Goal: Information Seeking & Learning: Check status

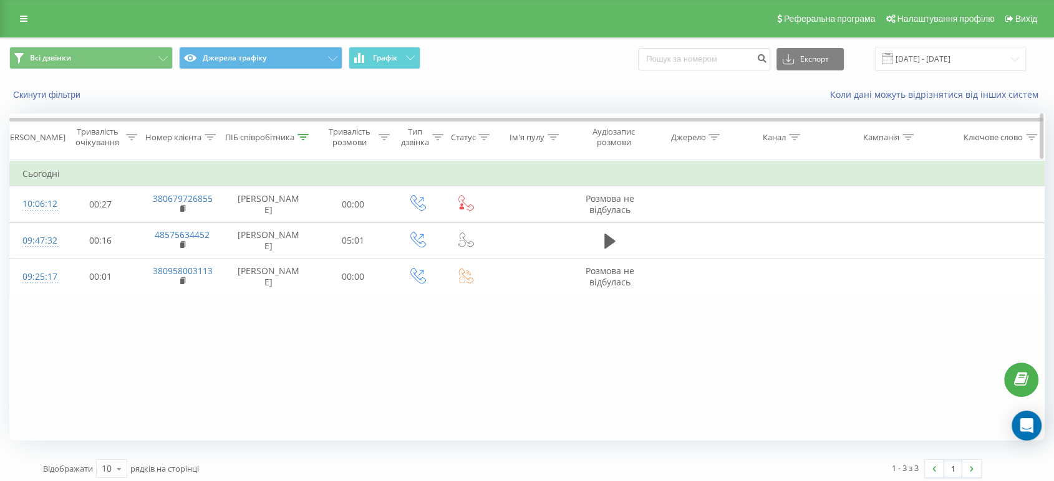
click at [303, 135] on icon at bounding box center [302, 137] width 11 height 6
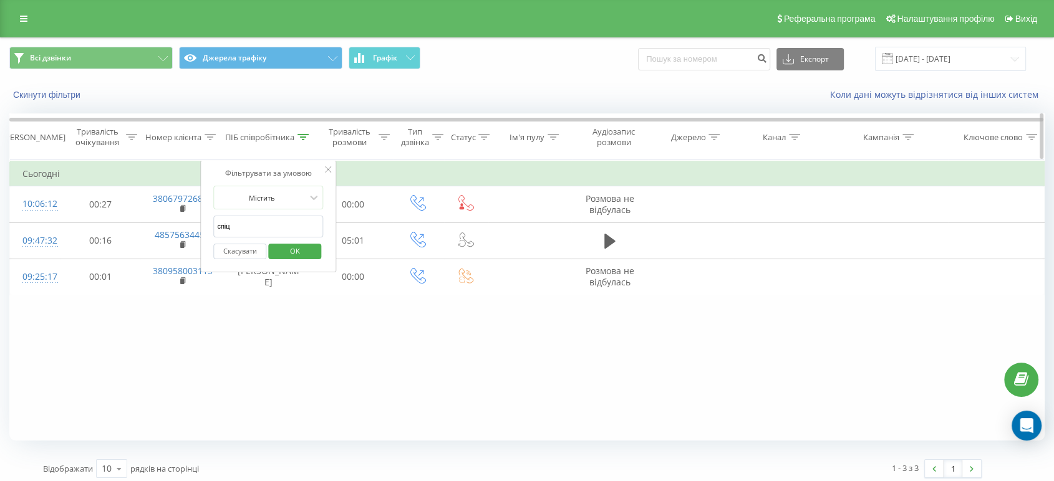
drag, startPoint x: 294, startPoint y: 230, endPoint x: 115, endPoint y: 148, distance: 197.2
click at [142, 210] on table "Фільтрувати за умовою Дорівнює Скасувати OK Фільтрувати за умовою Містить Скасу…" at bounding box center [526, 227] width 1035 height 135
click button "OK" at bounding box center [294, 252] width 53 height 16
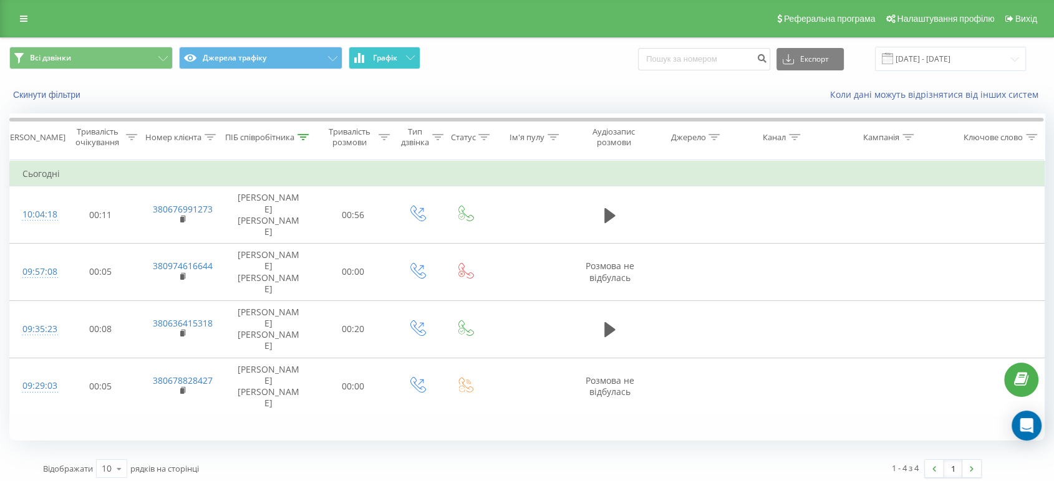
click at [365, 55] on button "Графік" at bounding box center [384, 58] width 72 height 22
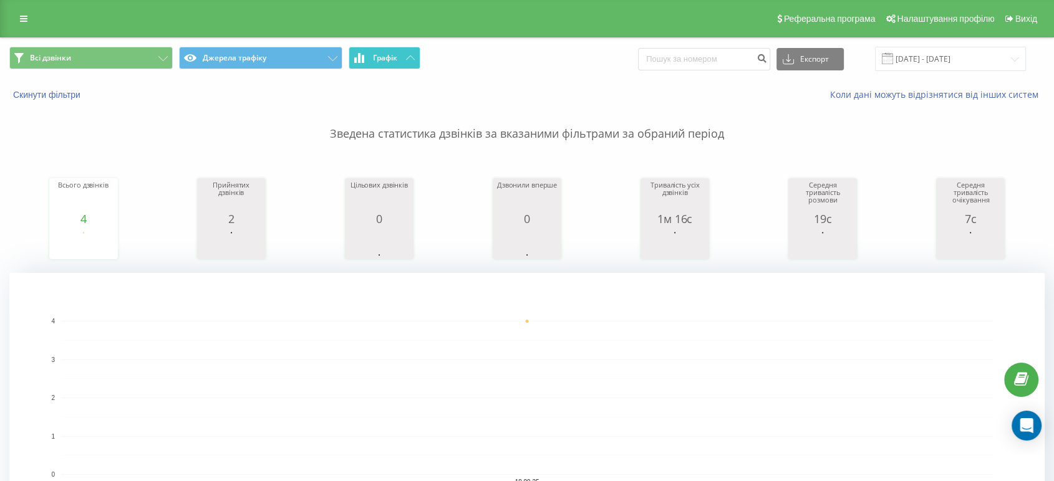
click at [359, 65] on button "Графік" at bounding box center [384, 58] width 72 height 22
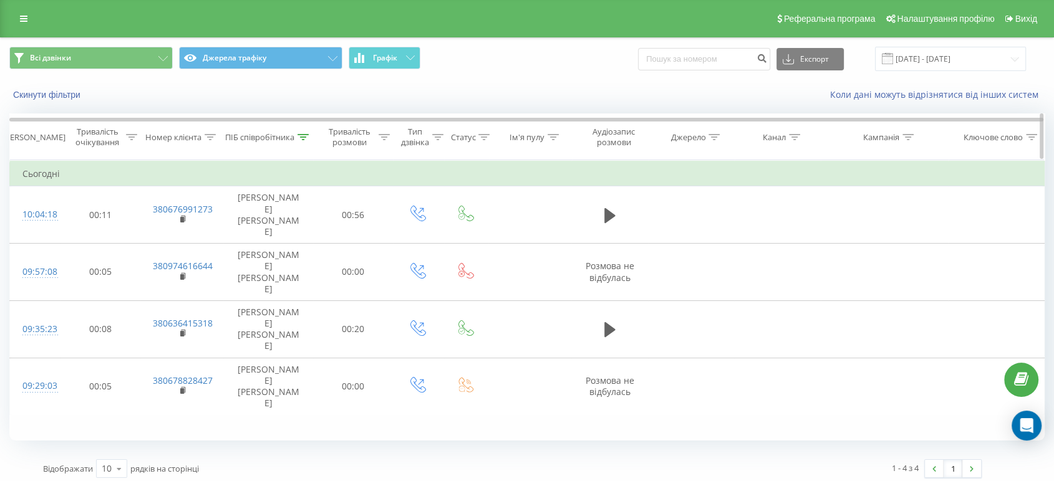
click at [303, 134] on icon at bounding box center [302, 137] width 11 height 6
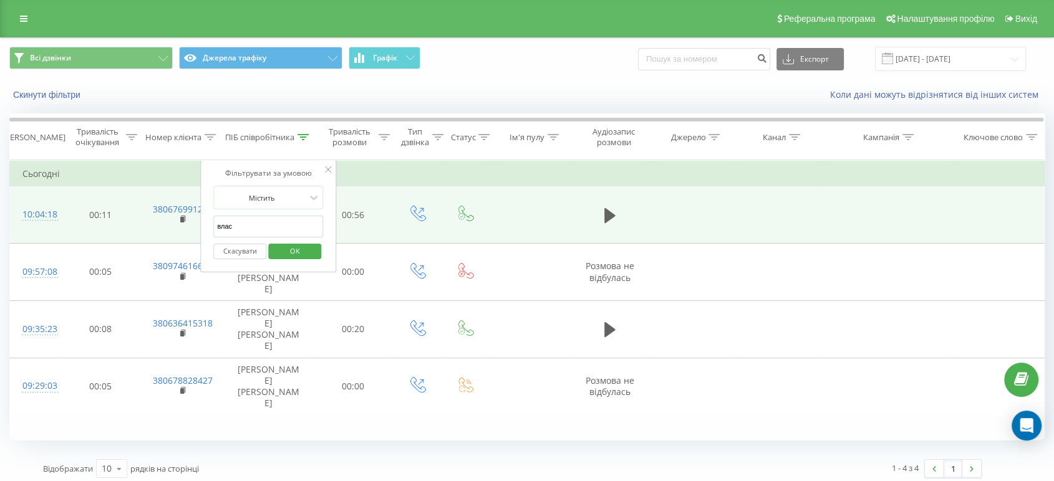
drag, startPoint x: 262, startPoint y: 223, endPoint x: 193, endPoint y: 219, distance: 70.0
click at [193, 219] on table "Фільтрувати за умовою Дорівнює Скасувати OK Фільтрувати за умовою Містить Скасу…" at bounding box center [526, 287] width 1035 height 255
click button "OK" at bounding box center [294, 252] width 53 height 16
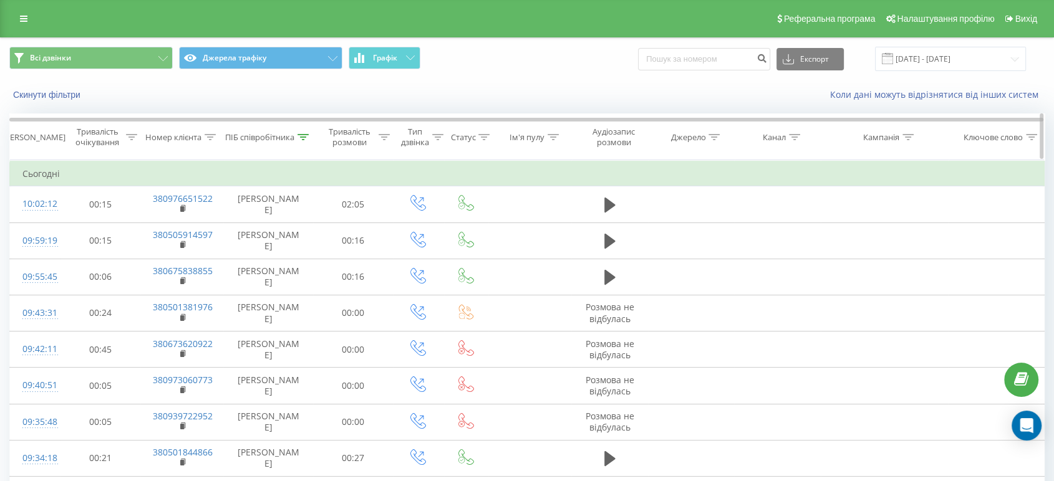
click at [303, 138] on icon at bounding box center [302, 137] width 11 height 6
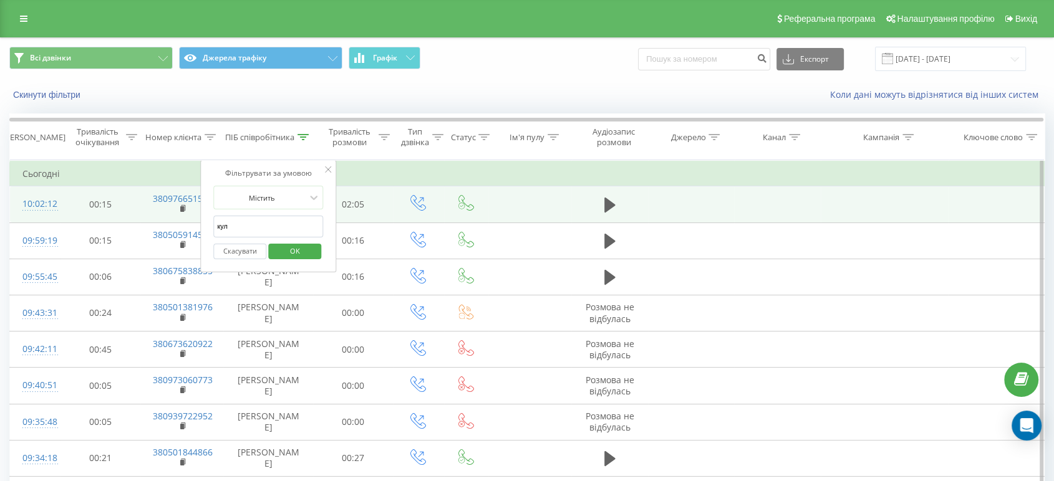
drag, startPoint x: 253, startPoint y: 229, endPoint x: 149, endPoint y: 215, distance: 105.1
click at [149, 220] on table "Фільтрувати за умовою Дорівнює Скасувати OK Фільтрувати за умовою Містить Скасу…" at bounding box center [526, 354] width 1035 height 389
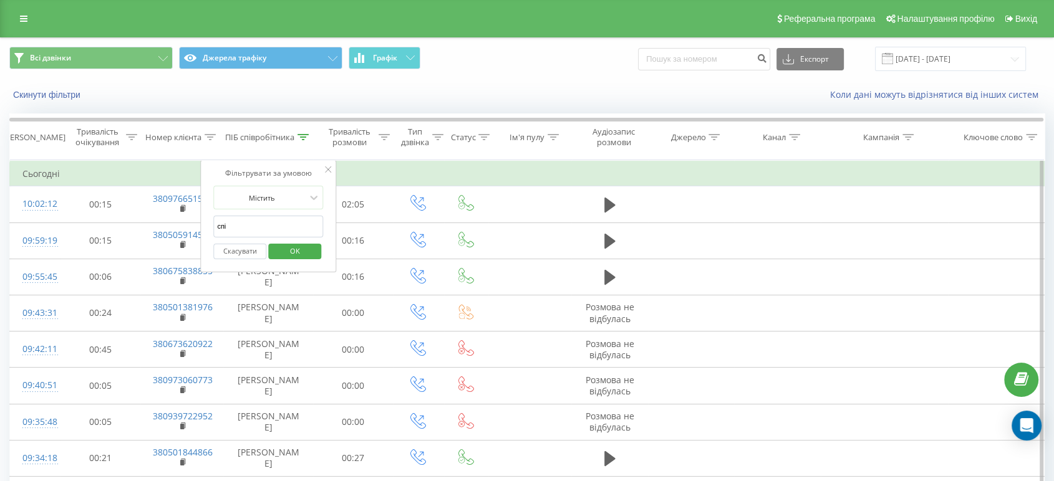
type input "спіц"
click button "OK" at bounding box center [294, 252] width 53 height 16
